Goal: Navigation & Orientation: Find specific page/section

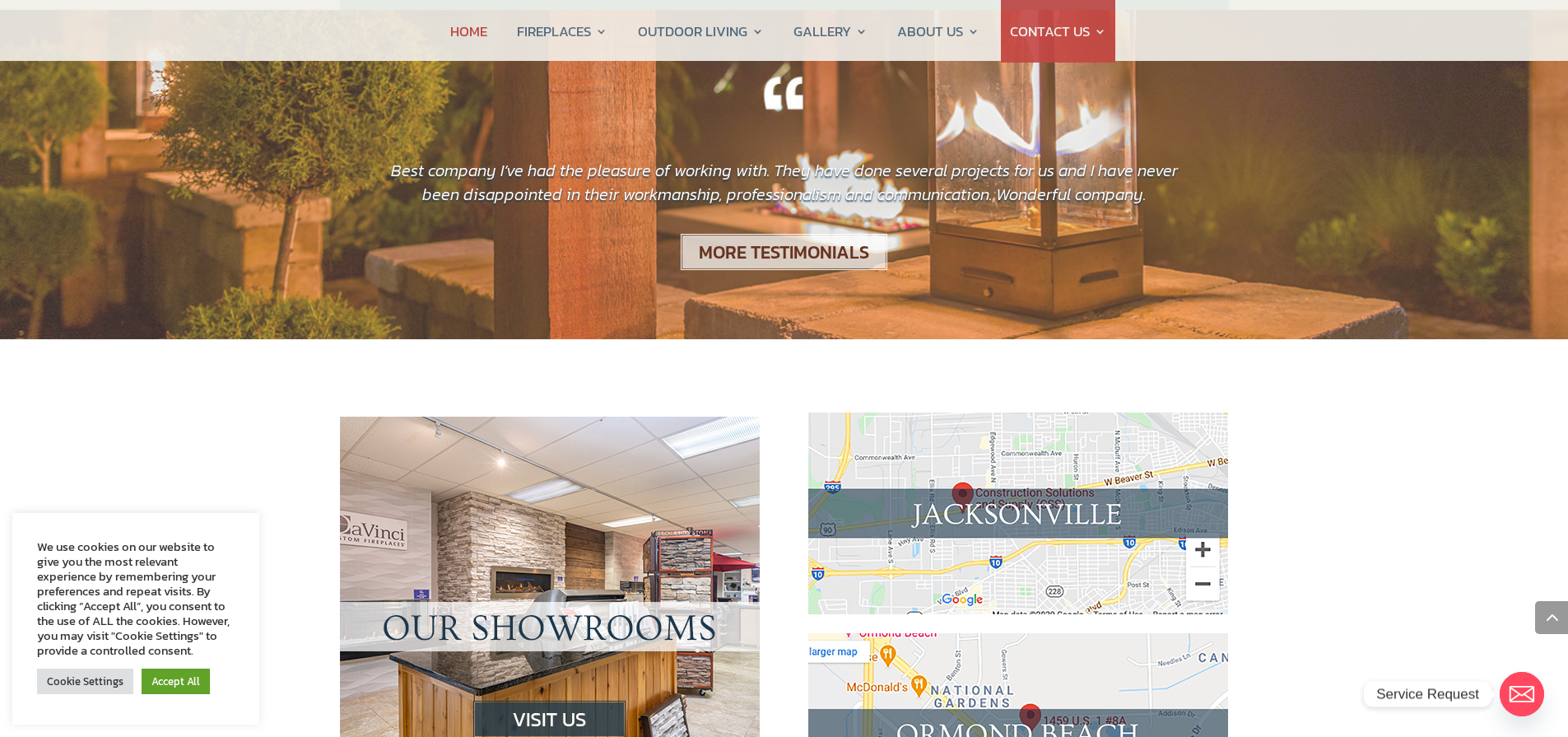
scroll to position [1323, 0]
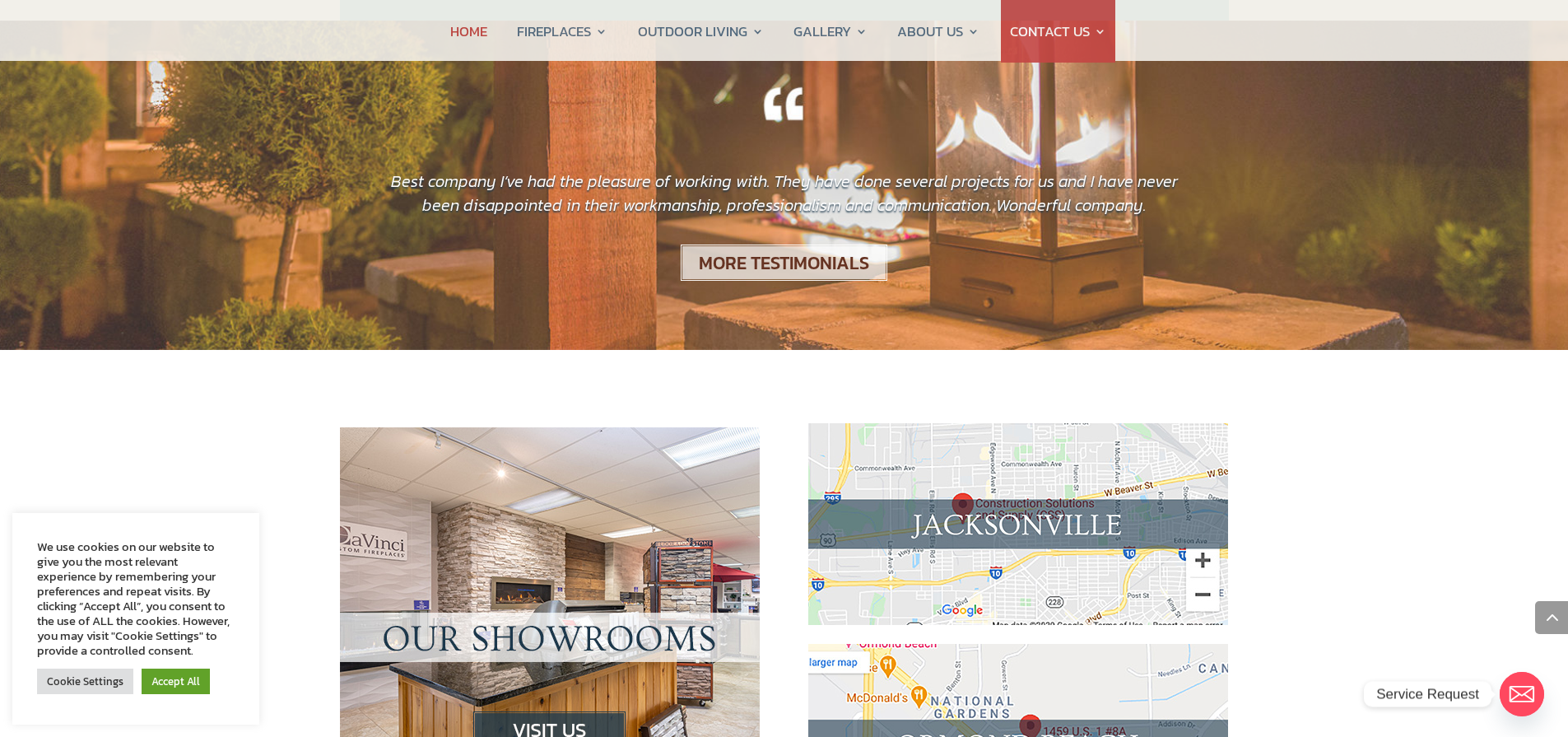
click at [1009, 430] on img at bounding box center [1018, 524] width 420 height 202
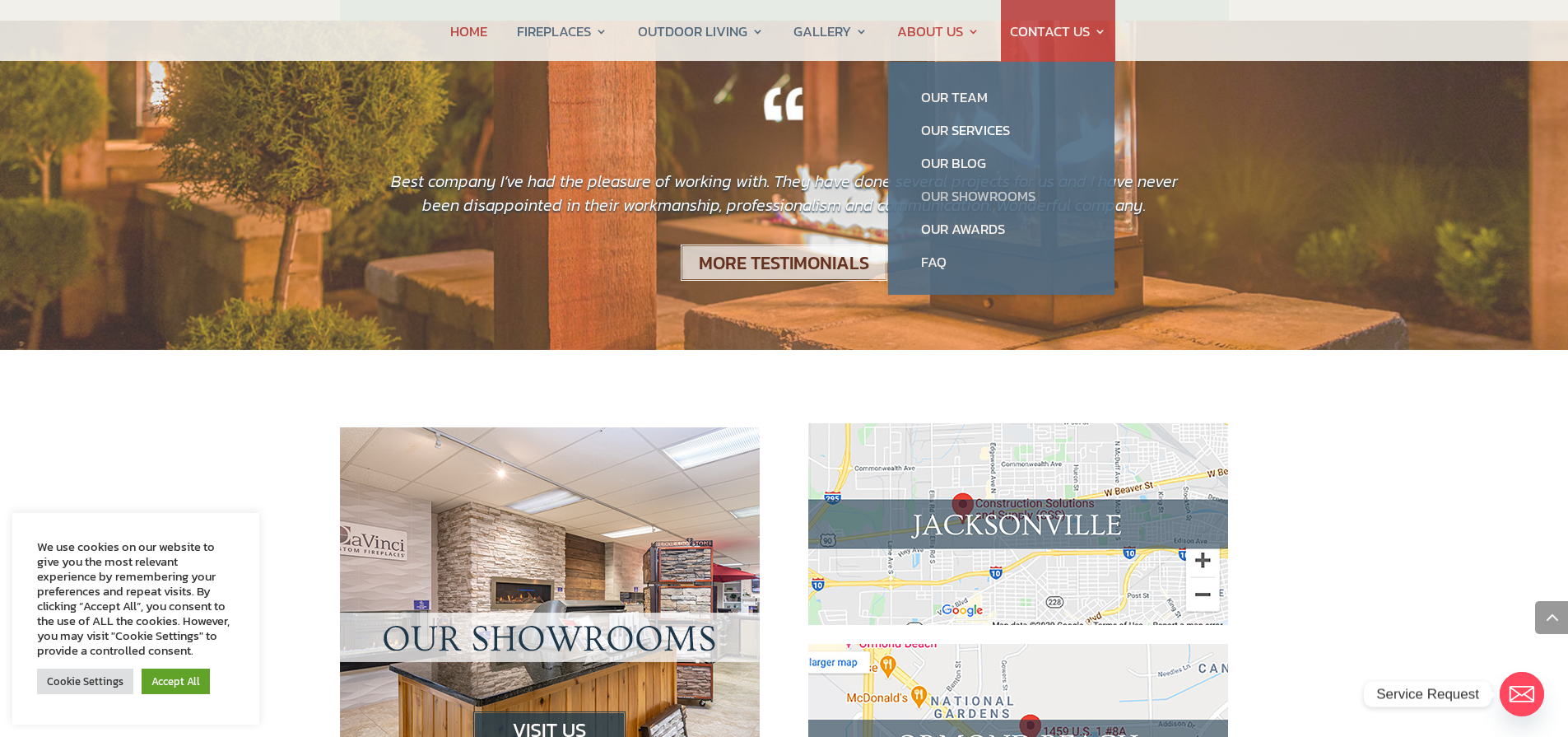
click at [960, 196] on link "Our Showrooms" at bounding box center [1002, 196] width 193 height 33
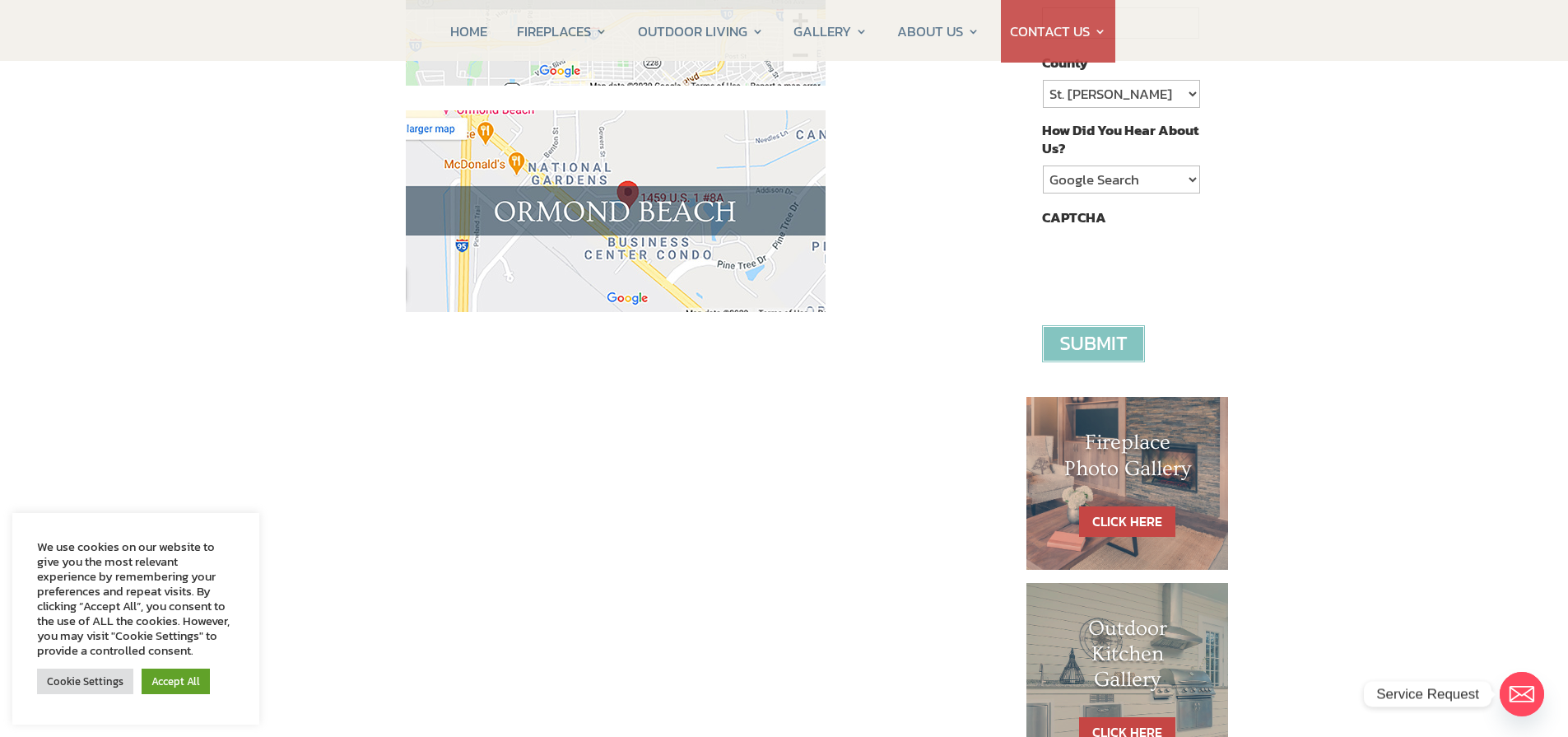
scroll to position [495, 0]
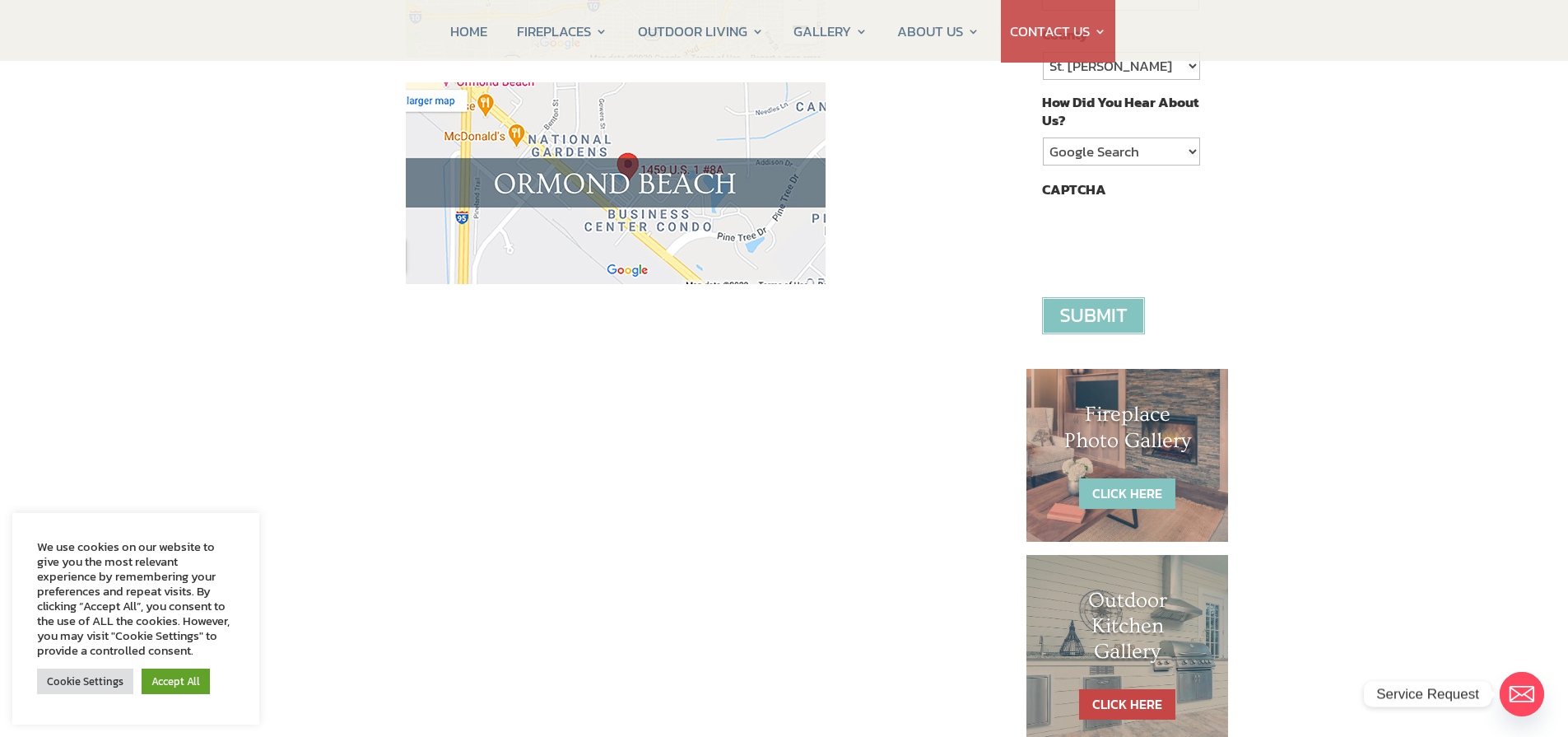
click at [1119, 489] on link "CLICK HERE" at bounding box center [1127, 494] width 97 height 31
